Goal: Task Accomplishment & Management: Use online tool/utility

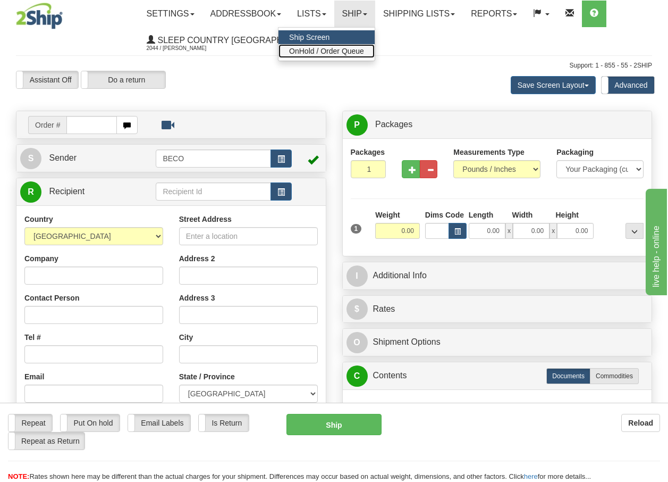
click at [334, 49] on span "OnHold / Order Queue" at bounding box center [326, 51] width 75 height 9
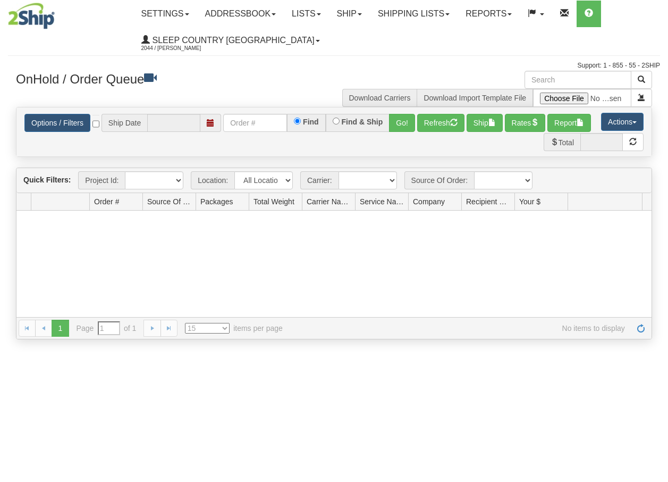
type input "[DATE]"
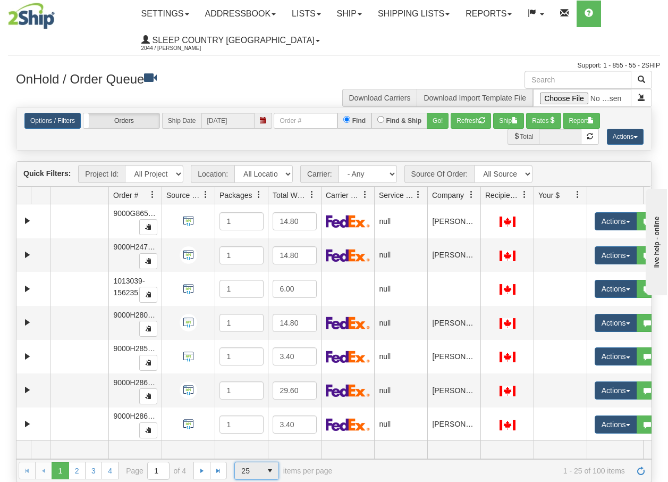
click at [269, 472] on span "select" at bounding box center [270, 470] width 17 height 17
click at [255, 450] on li "100" at bounding box center [257, 453] width 44 height 15
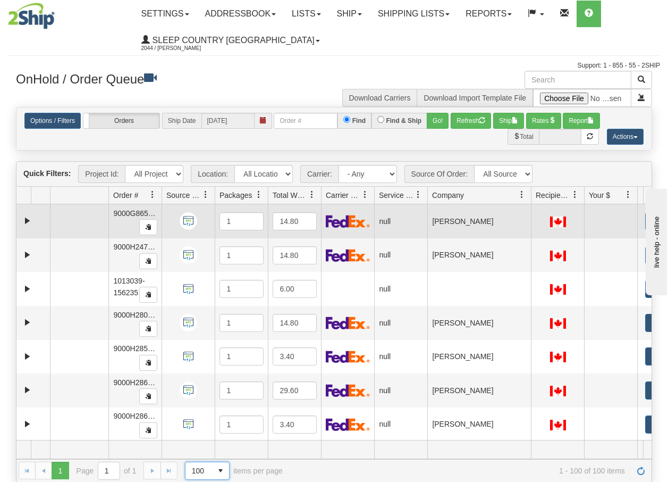
drag, startPoint x: 480, startPoint y: 199, endPoint x: 532, endPoint y: 207, distance: 52.2
click at [532, 207] on div "Quick Filters: Project Id: All Projects Location: All Locations BECO Carrier: -…" at bounding box center [334, 321] width 636 height 321
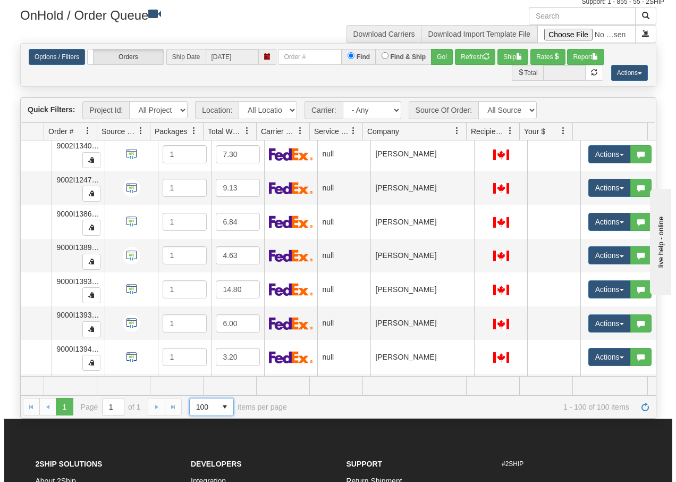
scroll to position [3152, 69]
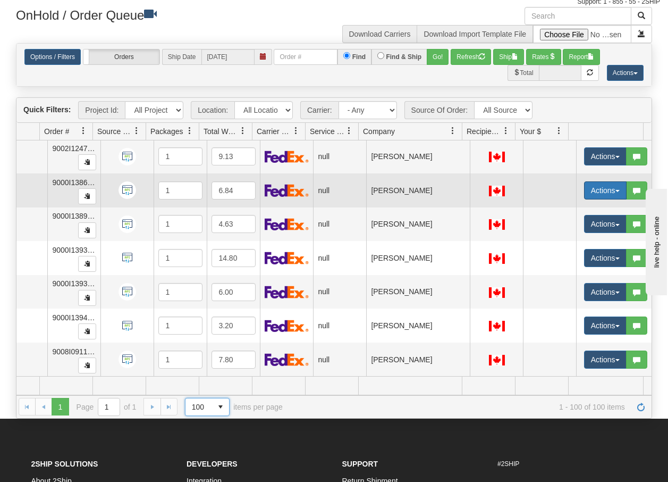
click at [616, 190] on span "button" at bounding box center [618, 191] width 4 height 2
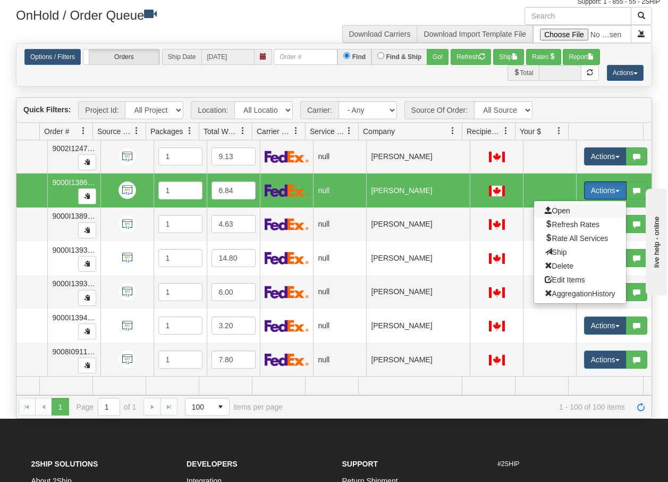
click at [558, 206] on span "Open" at bounding box center [558, 210] width 26 height 9
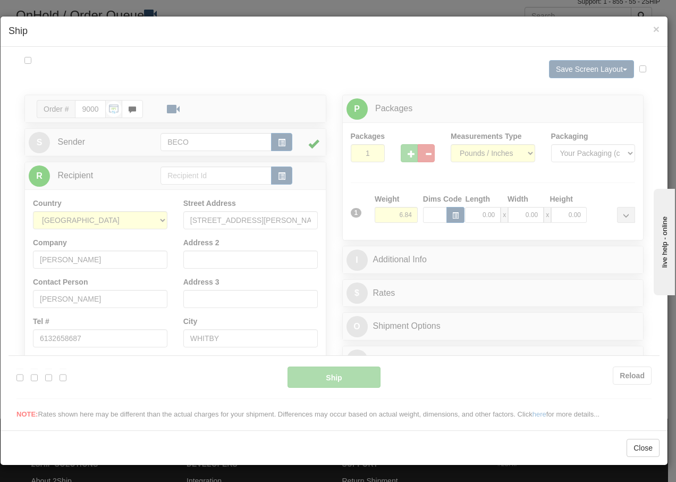
scroll to position [0, 0]
type input "13:58"
type input "16:00"
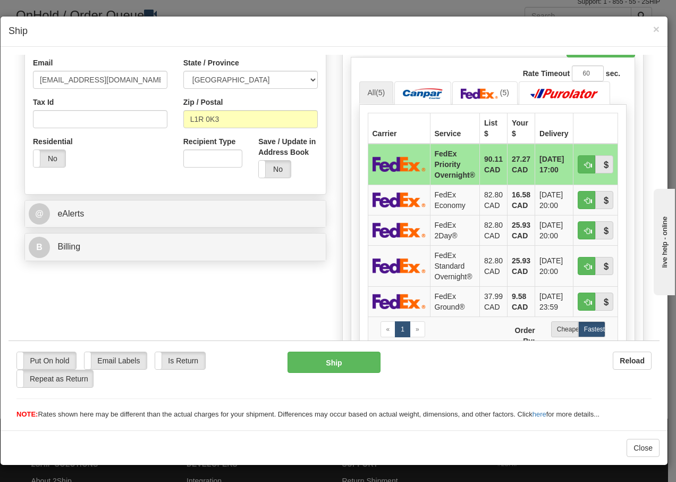
scroll to position [375, 0]
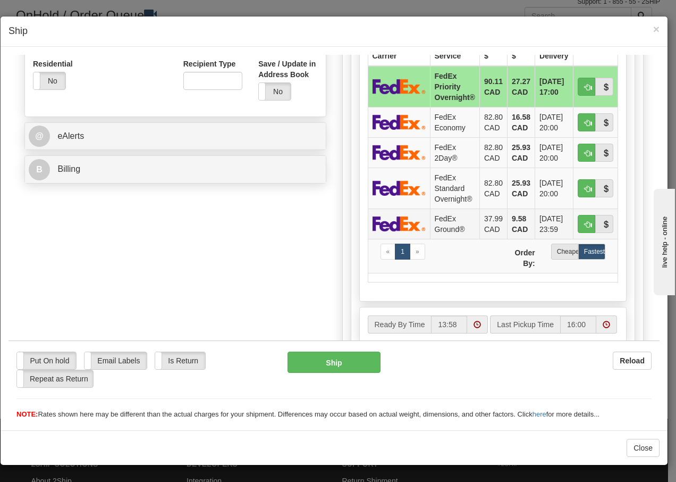
click at [446, 223] on td "FedEx Ground®" at bounding box center [454, 223] width 49 height 30
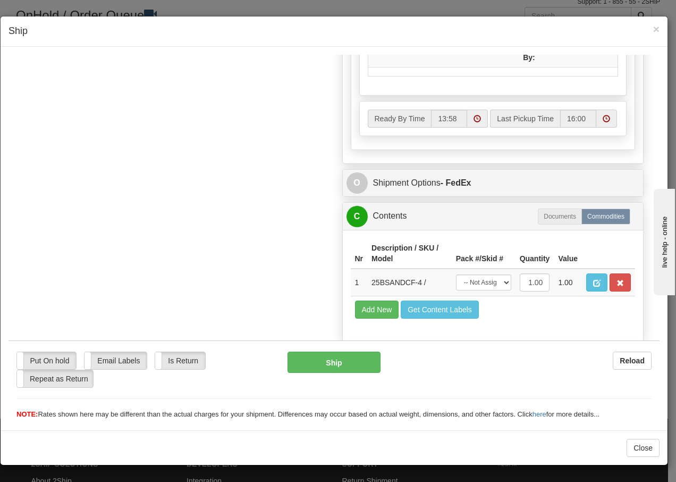
scroll to position [614, 0]
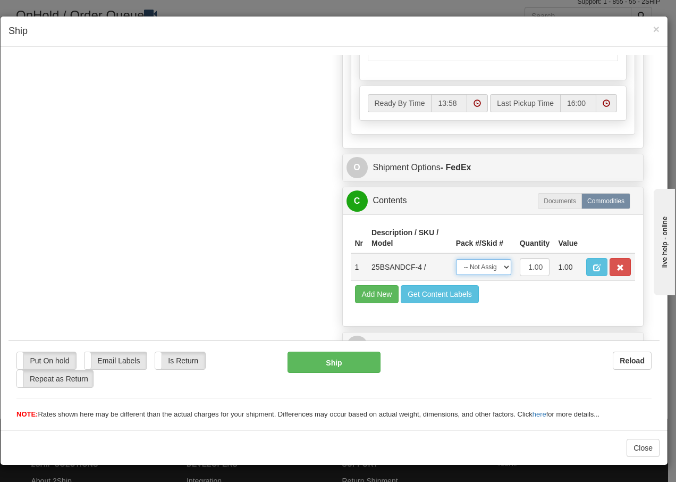
click at [496, 266] on select "-- Not Assigned -- Package 1" at bounding box center [483, 266] width 55 height 16
select select "0"
click at [456, 258] on select "-- Not Assigned -- Package 1" at bounding box center [483, 266] width 55 height 16
click at [303, 361] on button "Ship" at bounding box center [334, 361] width 92 height 21
type input "92"
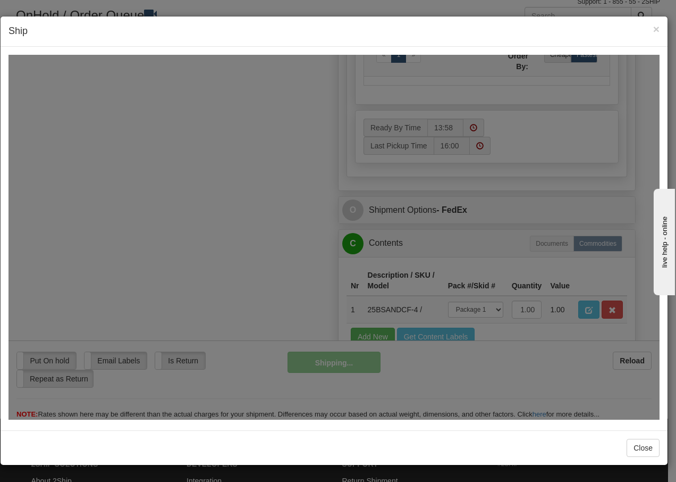
scroll to position [657, 0]
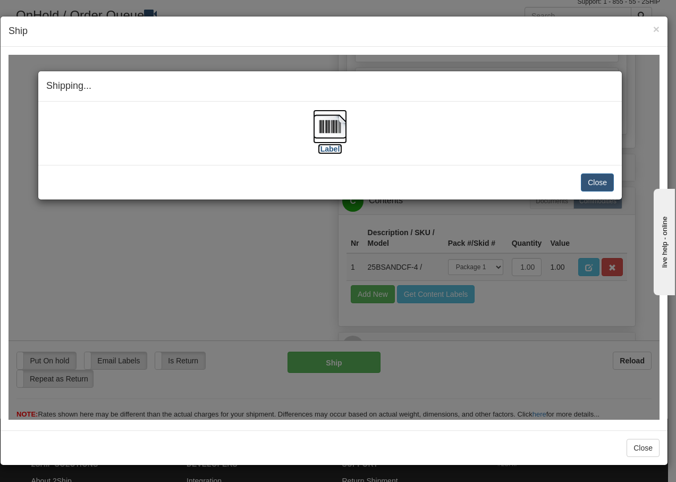
click at [338, 127] on img at bounding box center [330, 126] width 34 height 34
click at [597, 178] on button "Close" at bounding box center [597, 182] width 33 height 18
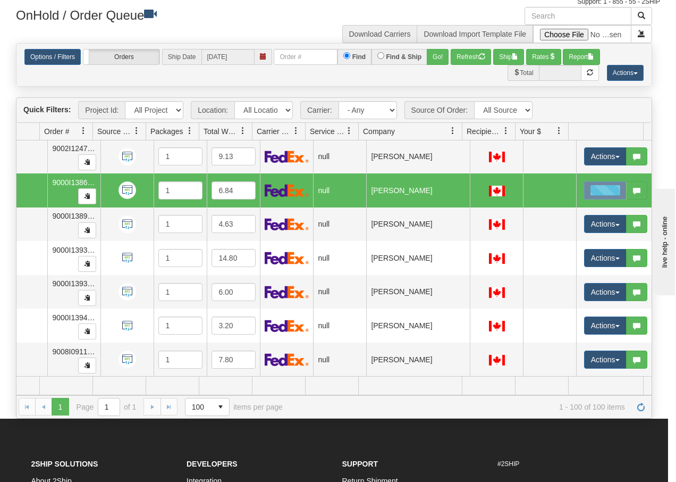
scroll to position [0, 62]
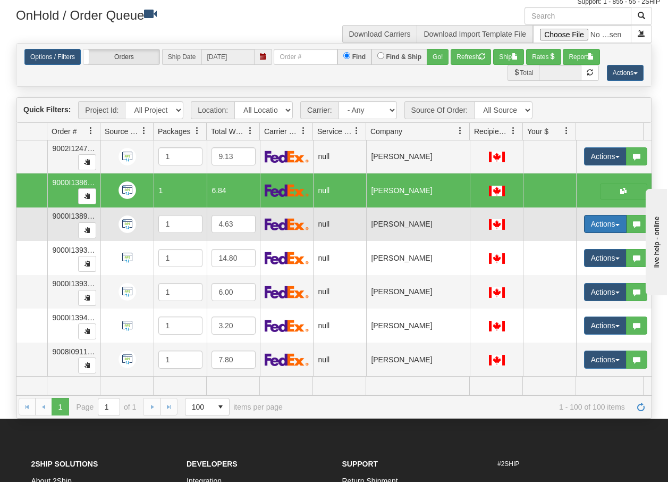
click at [618, 218] on button "Actions" at bounding box center [605, 224] width 43 height 18
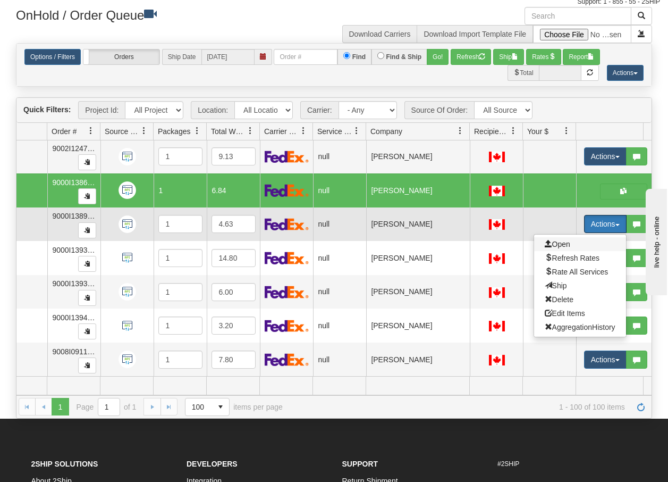
click at [558, 240] on span "Open" at bounding box center [558, 244] width 26 height 9
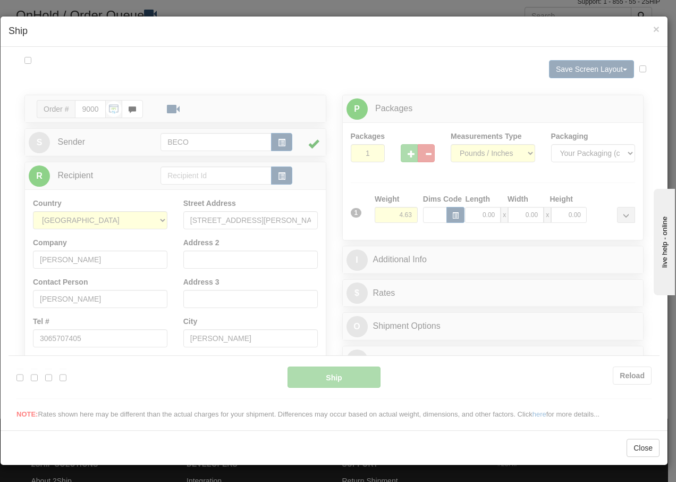
scroll to position [0, 0]
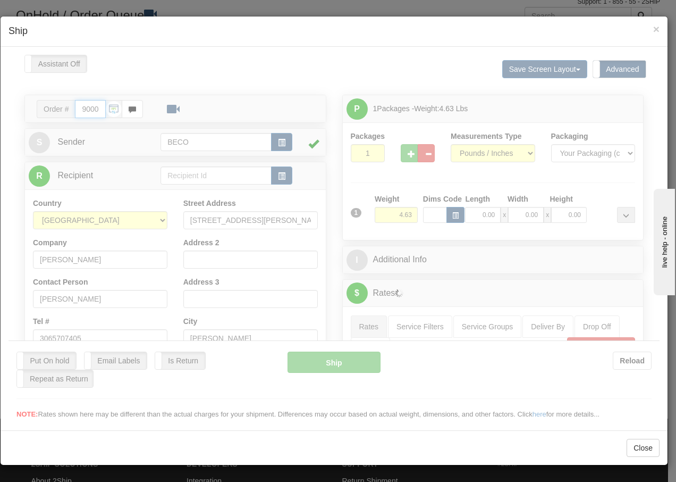
type input "13:59"
type input "16:00"
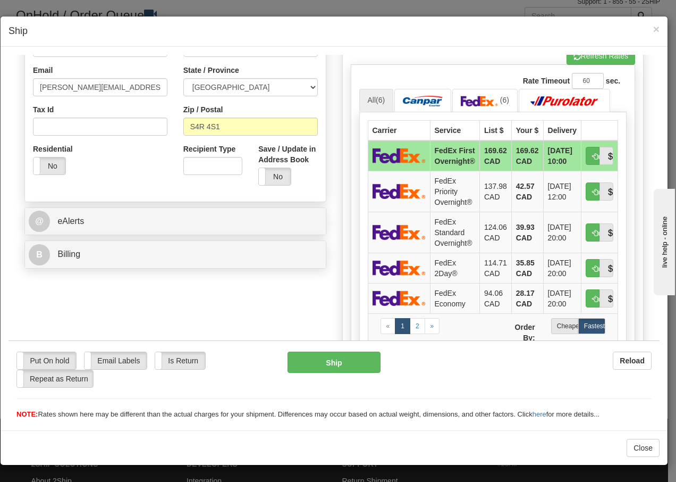
scroll to position [311, 0]
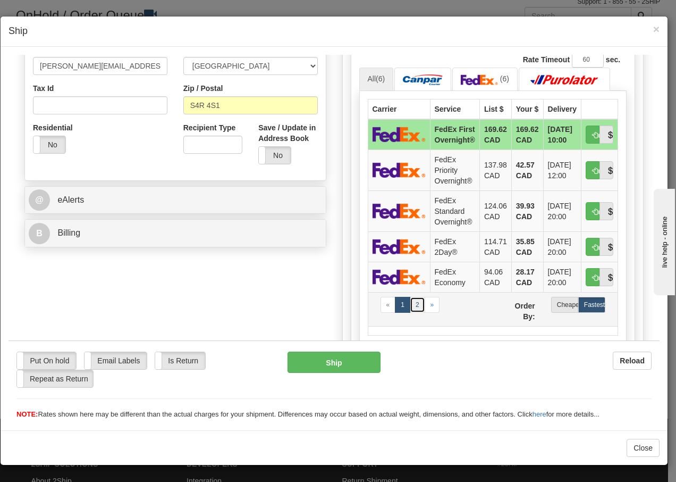
click at [412, 309] on link "2" at bounding box center [417, 304] width 15 height 16
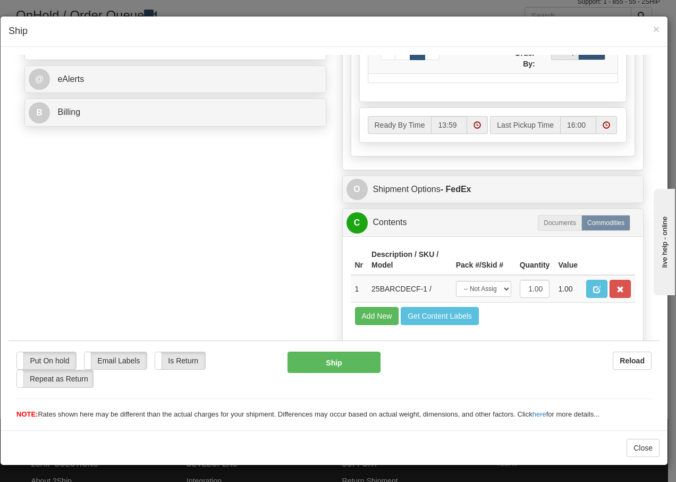
scroll to position [472, 0]
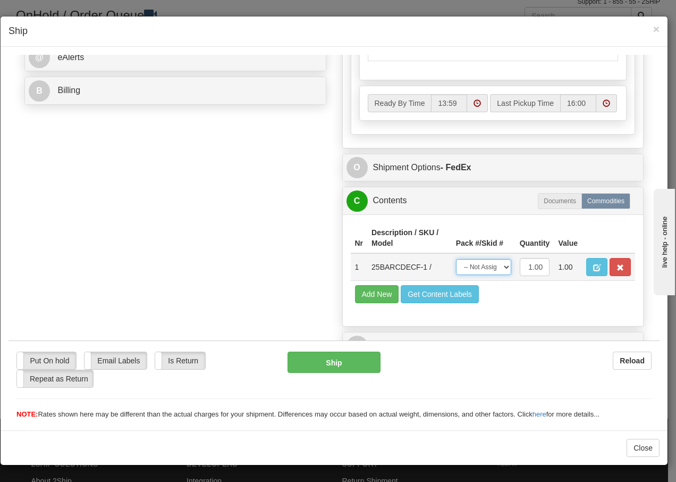
click at [493, 271] on select "-- Not Assigned -- Package 1" at bounding box center [483, 266] width 55 height 16
select select "0"
click at [456, 258] on select "-- Not Assigned -- Package 1" at bounding box center [483, 266] width 55 height 16
click at [339, 363] on button "Ship" at bounding box center [334, 361] width 92 height 21
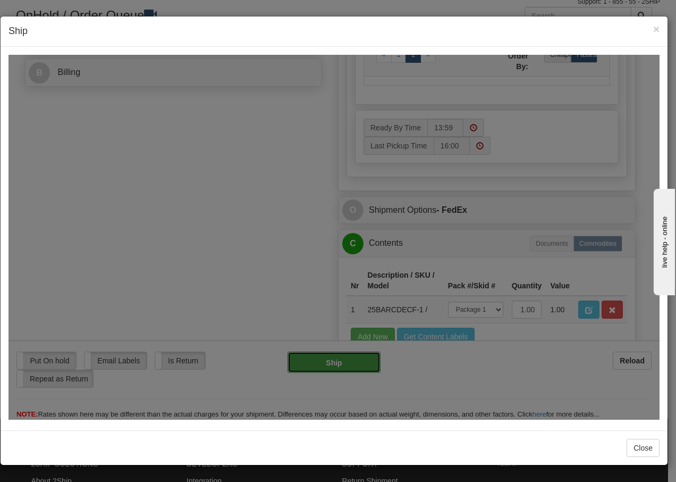
type input "92"
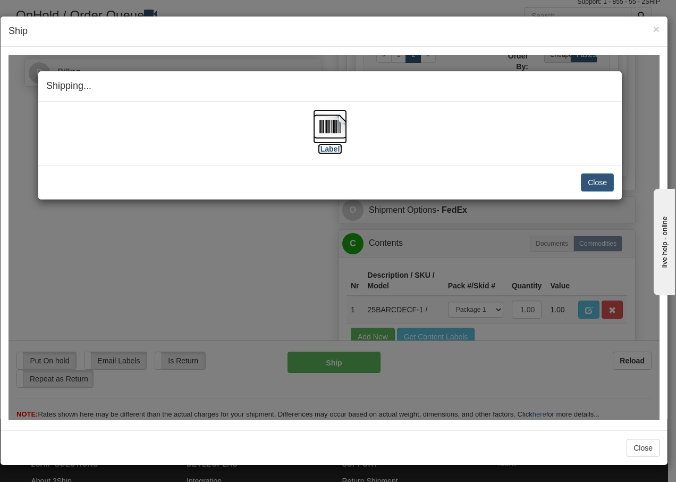
click at [323, 121] on img at bounding box center [330, 126] width 34 height 34
click at [596, 184] on button "Close" at bounding box center [597, 182] width 33 height 18
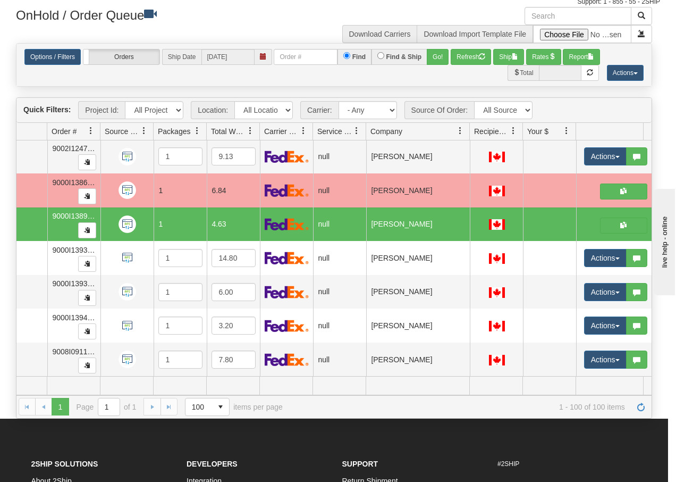
scroll to position [0, 61]
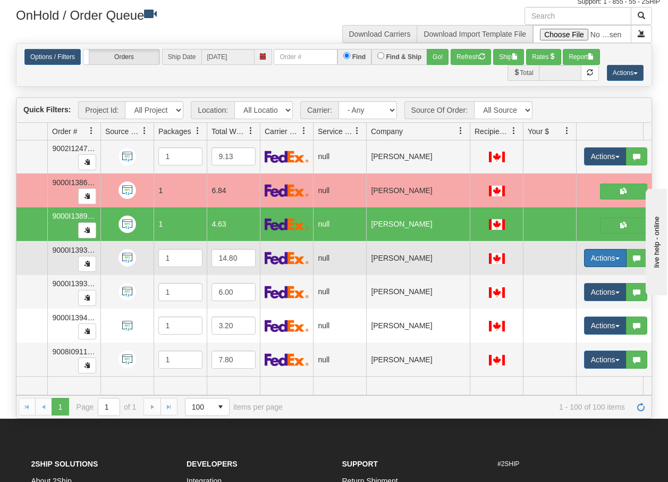
click at [619, 253] on button "Actions" at bounding box center [605, 258] width 43 height 18
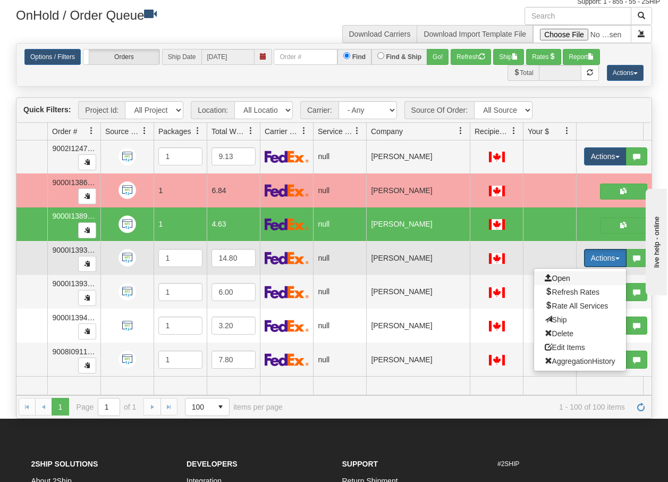
click at [557, 274] on span "Open" at bounding box center [558, 278] width 26 height 9
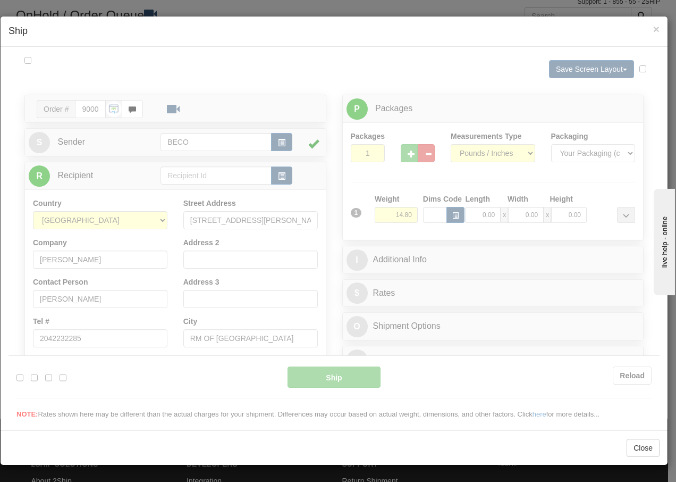
scroll to position [0, 0]
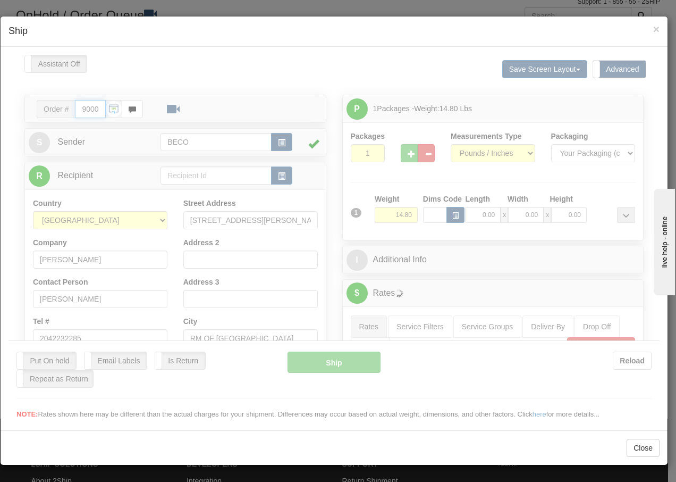
type input "14:00"
type input "16:00"
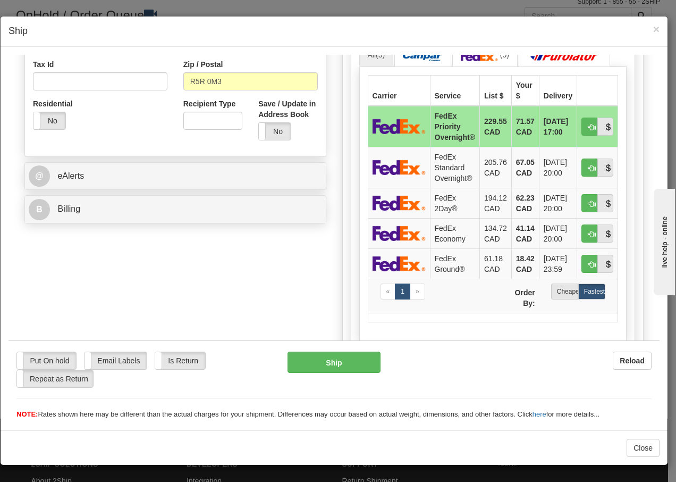
scroll to position [340, 0]
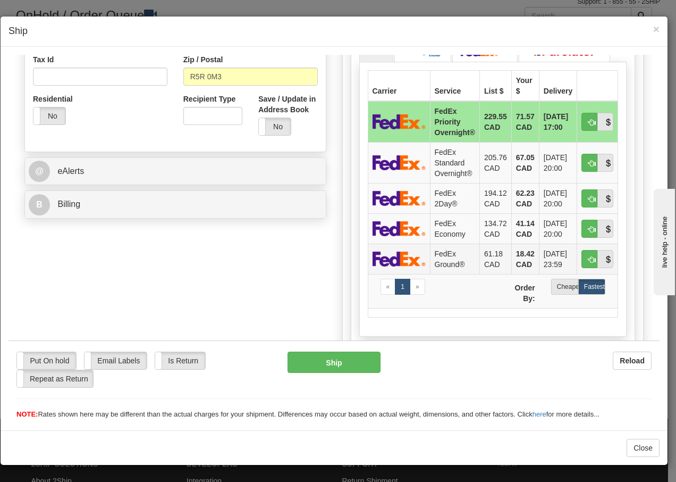
click at [446, 261] on td "FedEx Ground®" at bounding box center [454, 258] width 49 height 30
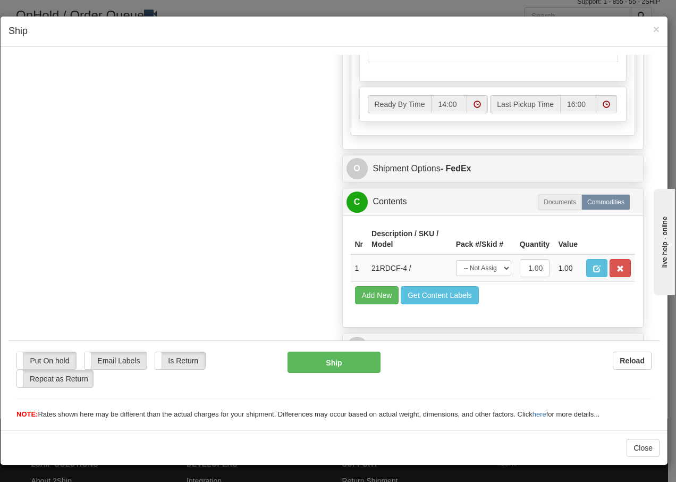
scroll to position [614, 0]
click at [489, 269] on select "-- Not Assigned -- Package 1" at bounding box center [483, 266] width 55 height 16
select select "0"
click at [456, 258] on select "-- Not Assigned -- Package 1" at bounding box center [483, 266] width 55 height 16
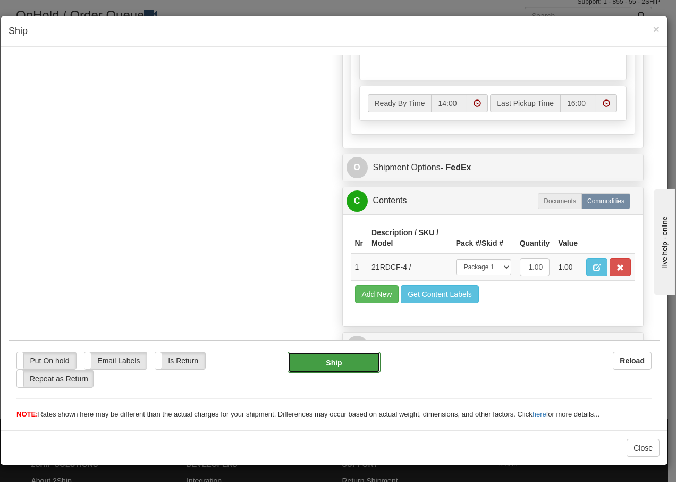
click at [338, 364] on button "Ship" at bounding box center [334, 361] width 92 height 21
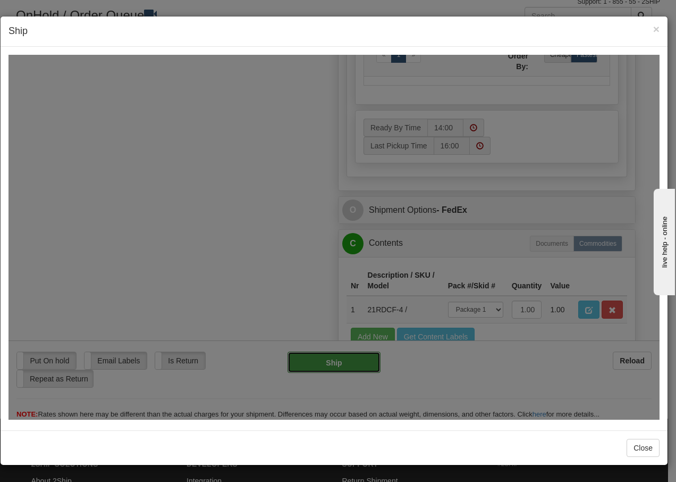
type input "92"
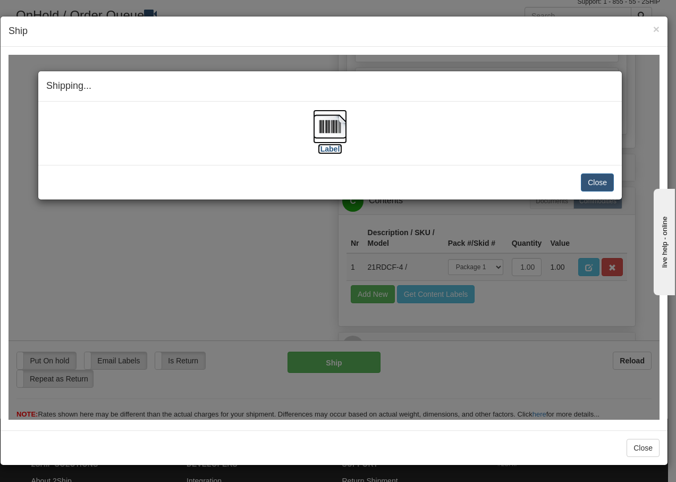
click at [325, 132] on img at bounding box center [330, 126] width 34 height 34
click at [597, 178] on button "Close" at bounding box center [597, 182] width 33 height 18
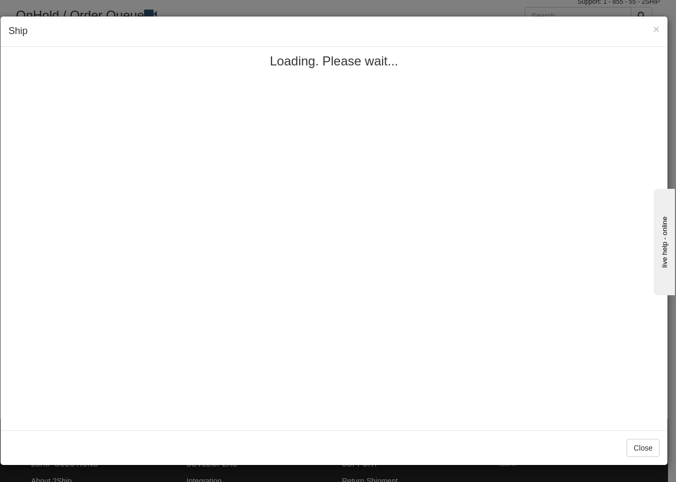
scroll to position [0, 0]
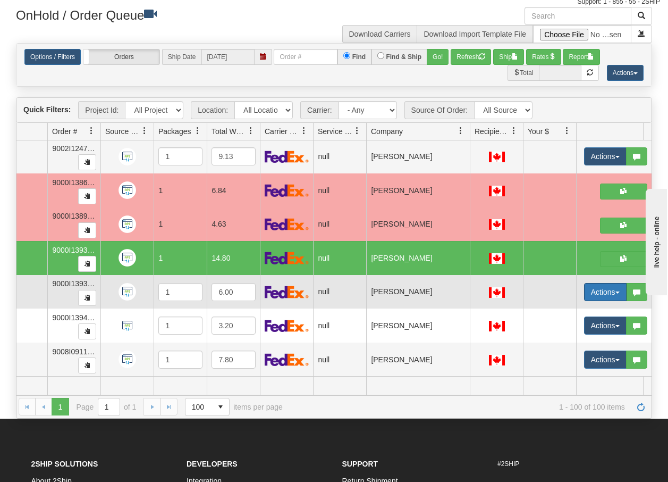
click at [618, 291] on span "button" at bounding box center [618, 292] width 4 height 2
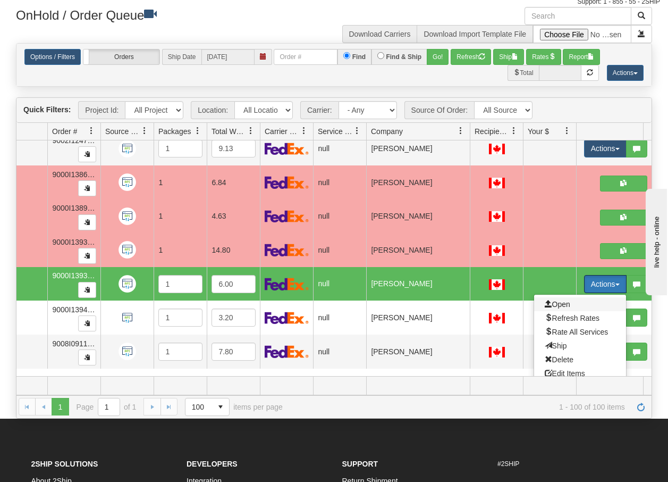
click at [567, 303] on span "Open" at bounding box center [558, 304] width 26 height 9
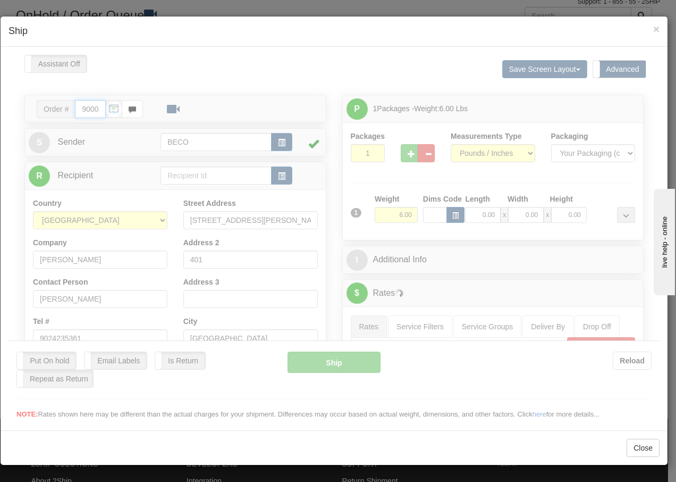
type input "14:01"
type input "16:00"
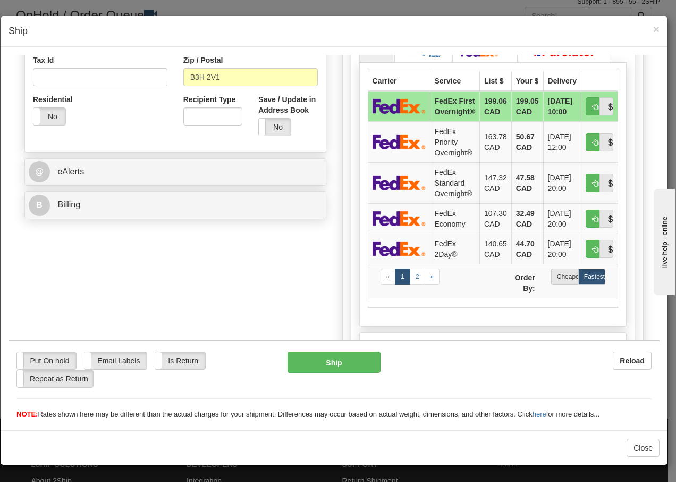
scroll to position [347, 0]
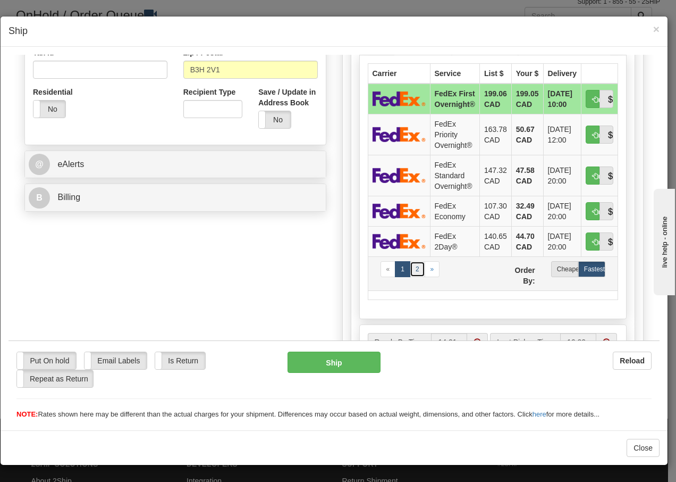
click at [414, 272] on link "2" at bounding box center [417, 268] width 15 height 16
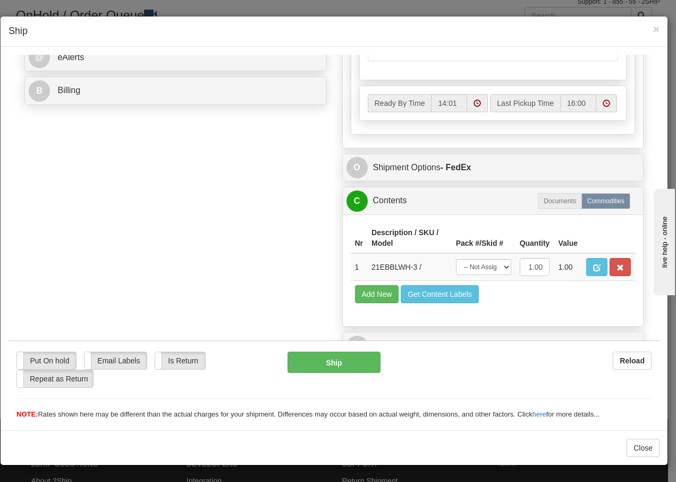
scroll to position [472, 0]
click at [496, 267] on select "-- Not Assigned -- Package 1" at bounding box center [483, 266] width 55 height 16
select select "0"
click at [456, 258] on select "-- Not Assigned -- Package 1" at bounding box center [483, 266] width 55 height 16
click at [352, 364] on button "Ship" at bounding box center [334, 361] width 92 height 21
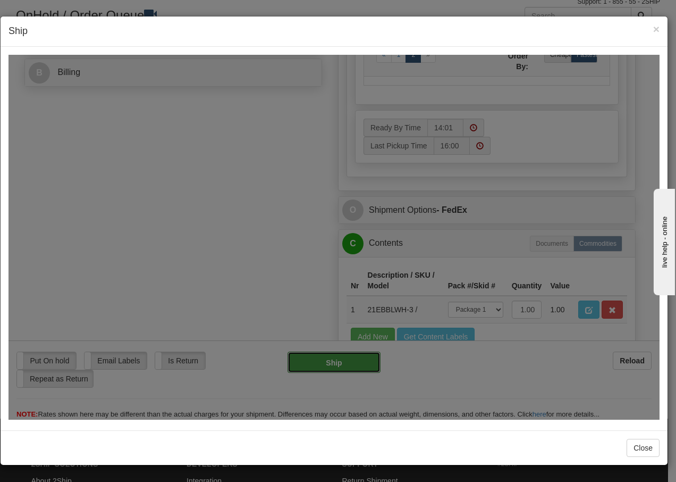
type input "92"
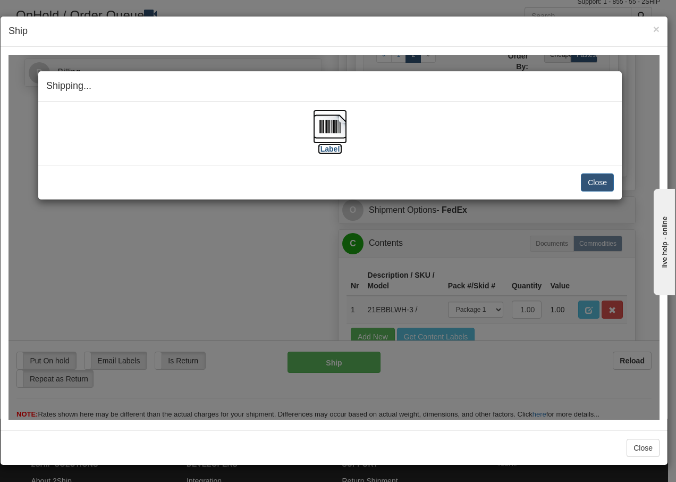
click at [334, 126] on img at bounding box center [330, 126] width 34 height 34
click at [595, 183] on button "Close" at bounding box center [597, 182] width 33 height 18
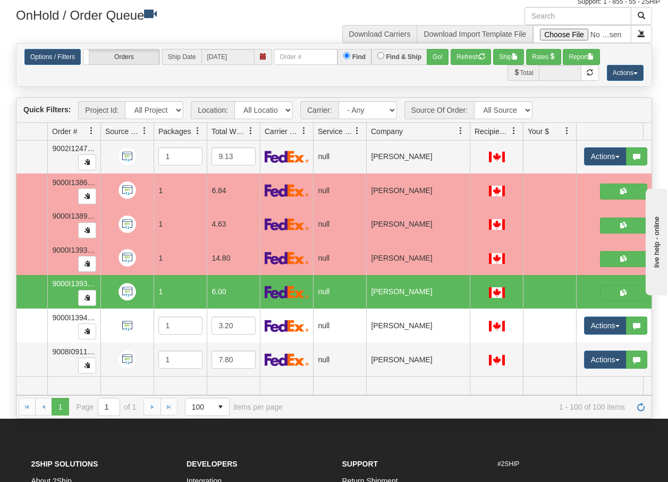
scroll to position [0, 0]
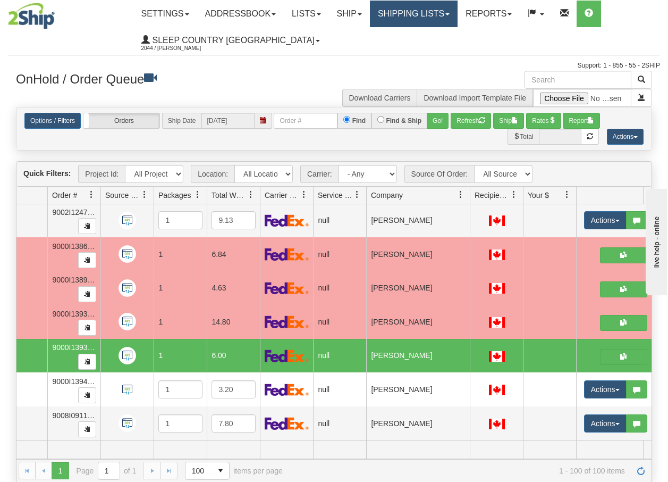
click at [443, 11] on link "Shipping lists" at bounding box center [414, 14] width 88 height 27
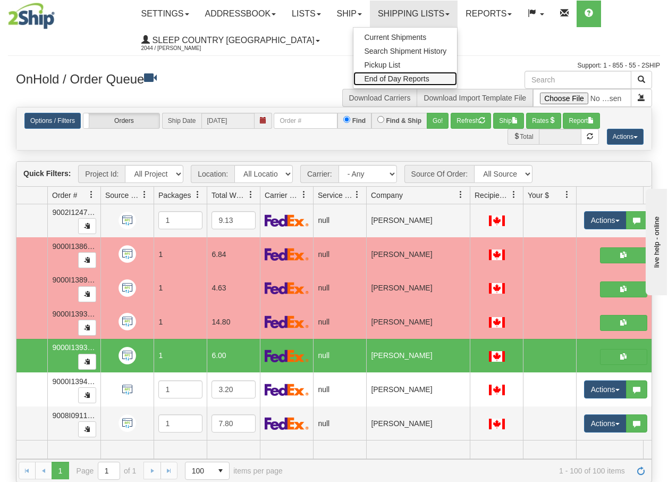
click at [411, 75] on span "End of Day Reports" at bounding box center [396, 78] width 65 height 9
